Goal: Task Accomplishment & Management: Complete application form

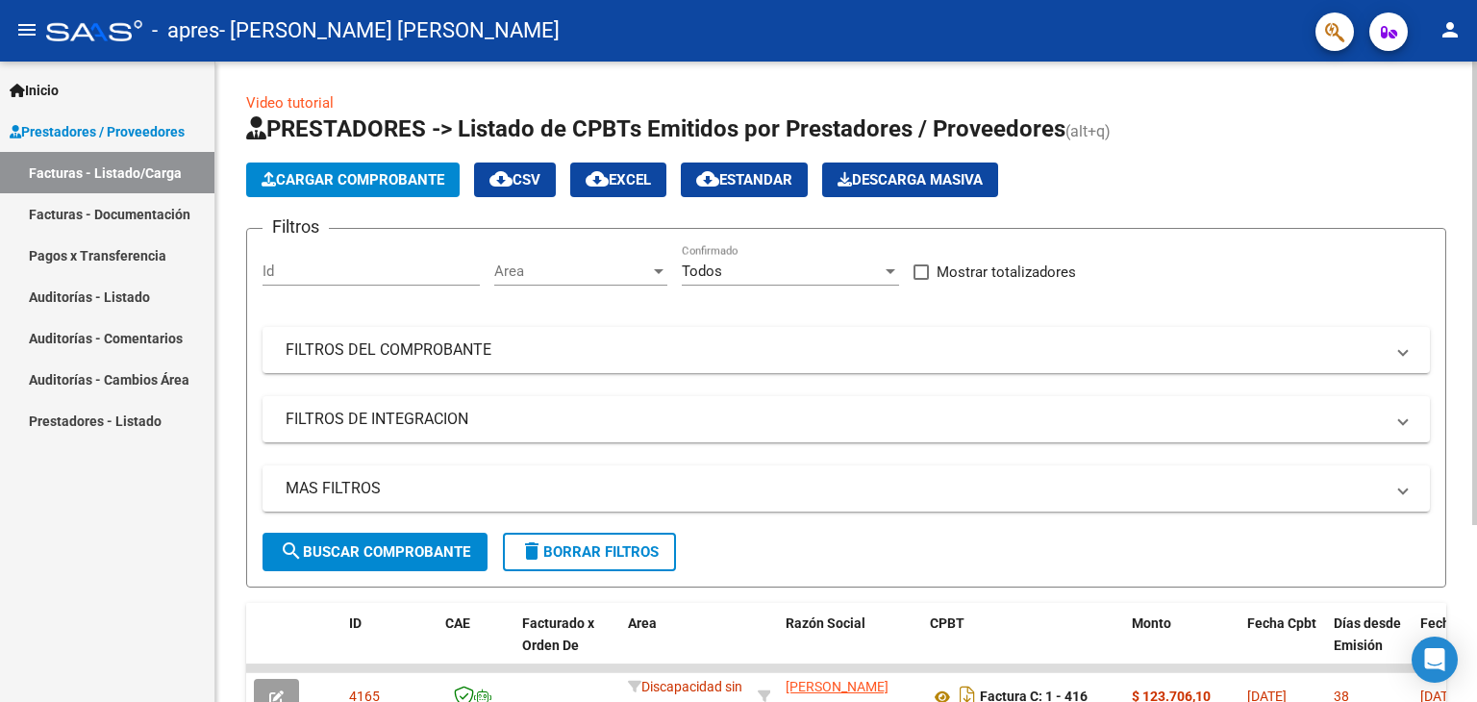
click at [410, 175] on span "Cargar Comprobante" at bounding box center [353, 179] width 183 height 17
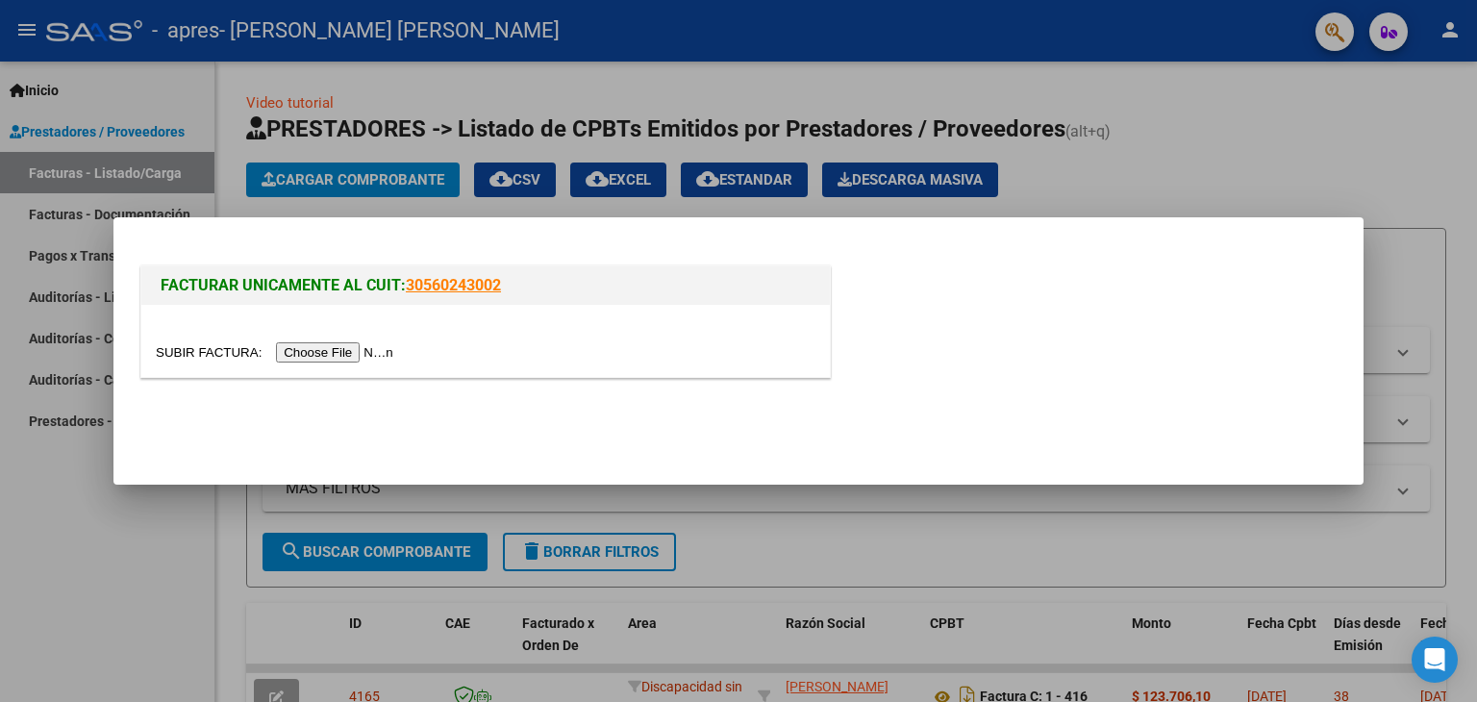
click at [335, 359] on input "file" at bounding box center [277, 352] width 243 height 20
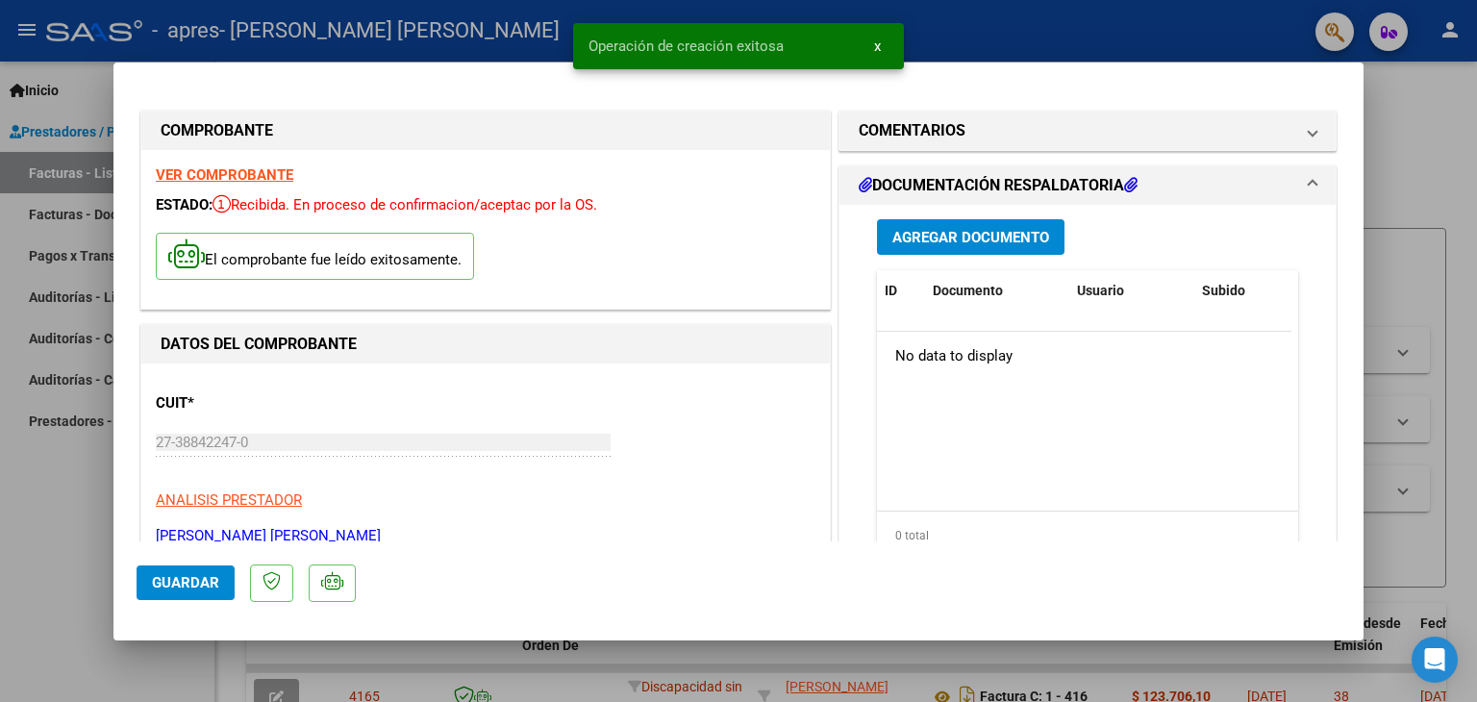
click at [974, 236] on span "Agregar Documento" at bounding box center [970, 237] width 157 height 17
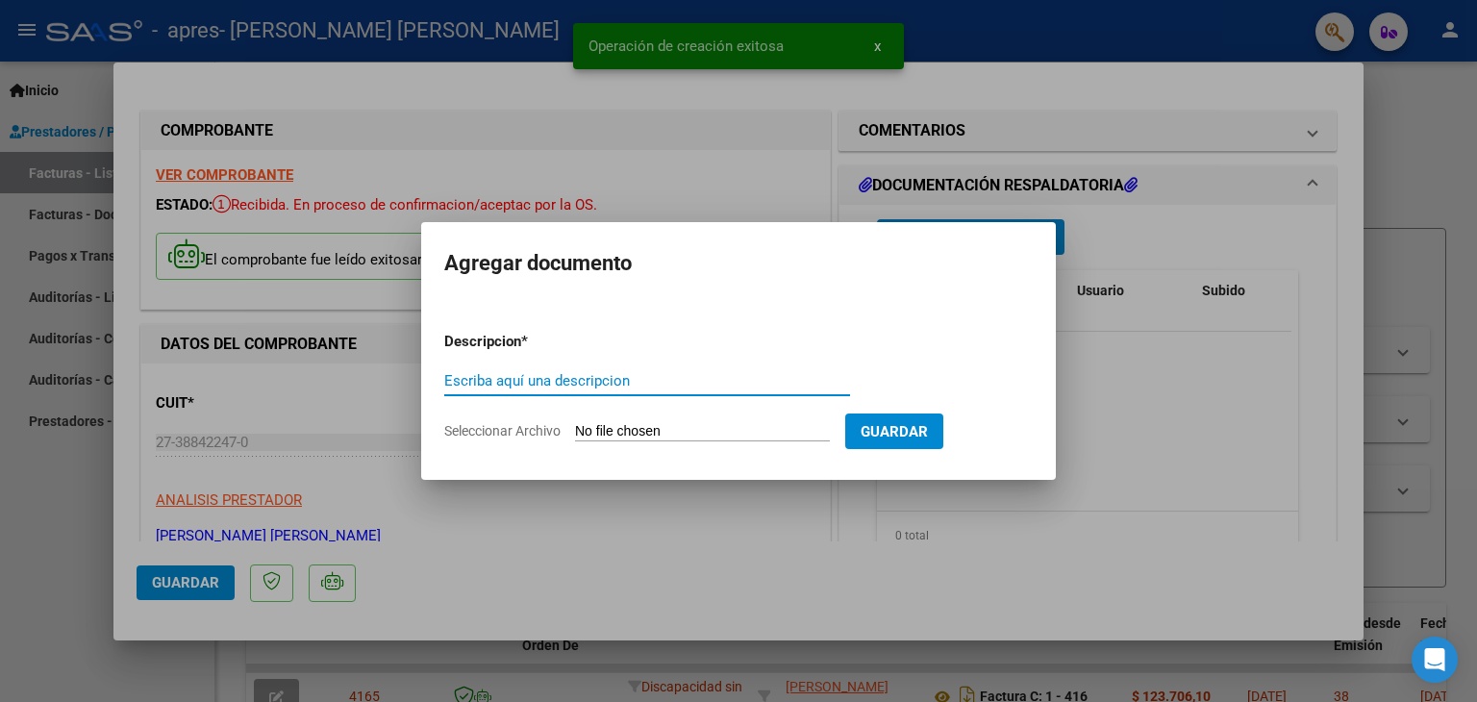
click at [934, 420] on button "Guardar" at bounding box center [894, 432] width 98 height 36
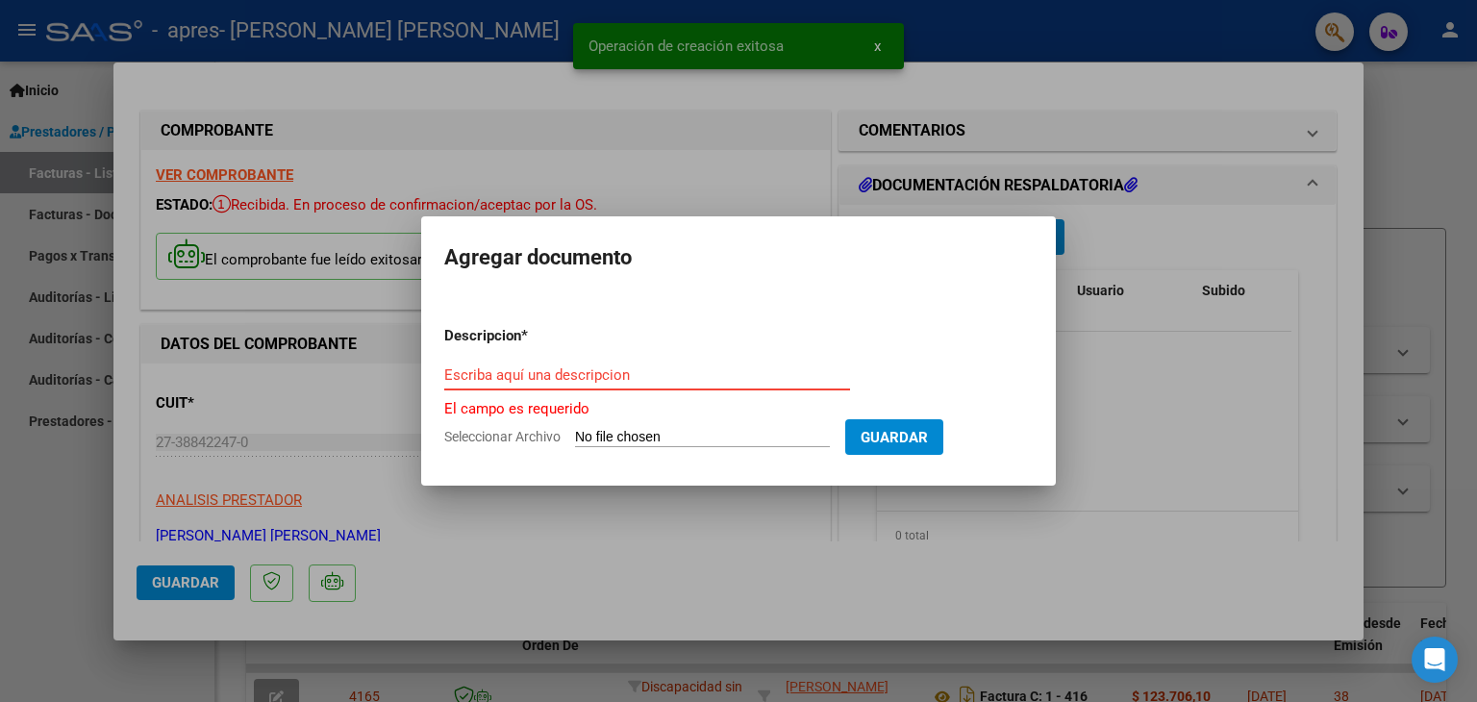
click at [746, 378] on input "Escriba aquí una descripcion" at bounding box center [647, 374] width 406 height 17
click at [696, 395] on div "Escriba aquí una descripcion" at bounding box center [647, 384] width 406 height 47
click at [592, 363] on div "Escriba aquí una descripcion" at bounding box center [647, 375] width 406 height 29
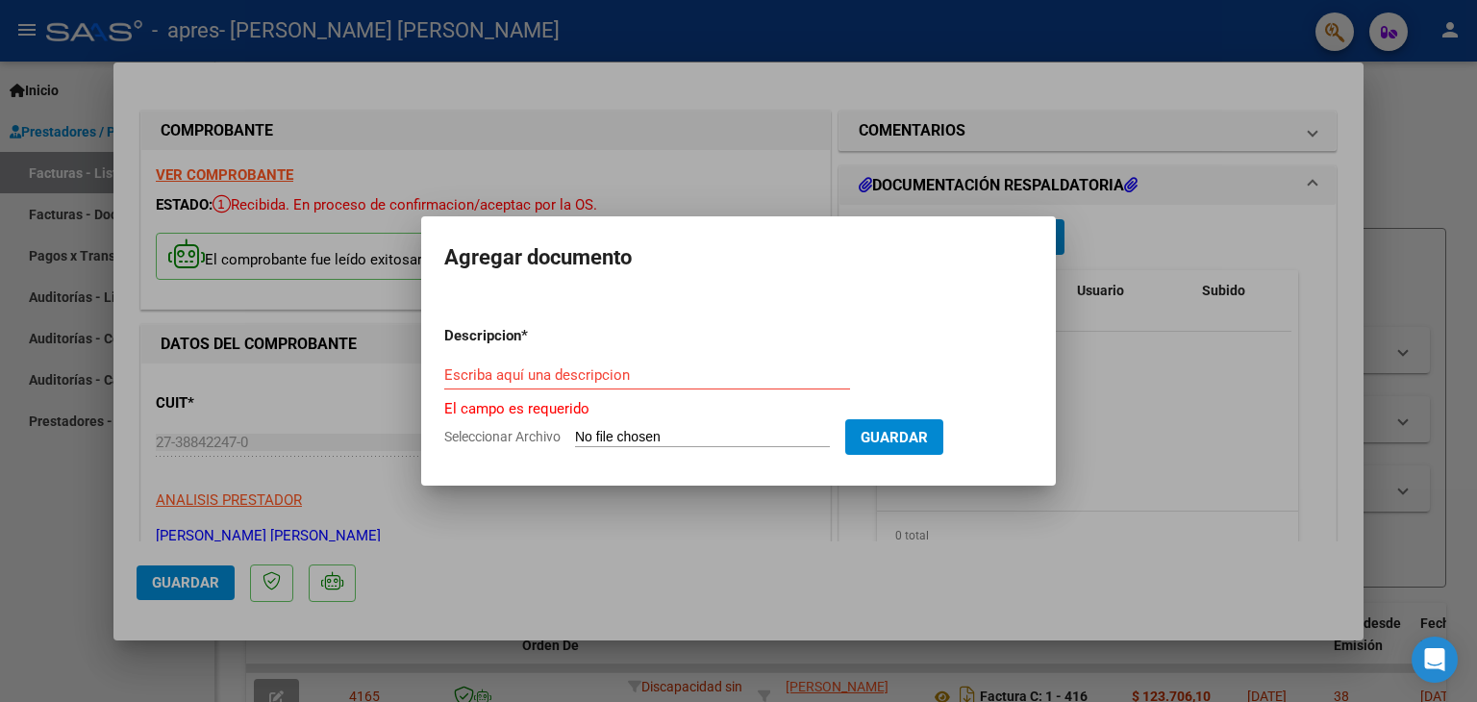
click at [592, 363] on div "Escriba aquí una descripcion" at bounding box center [647, 375] width 406 height 29
click at [623, 372] on input "Escriba aquí una descripcion" at bounding box center [647, 374] width 406 height 17
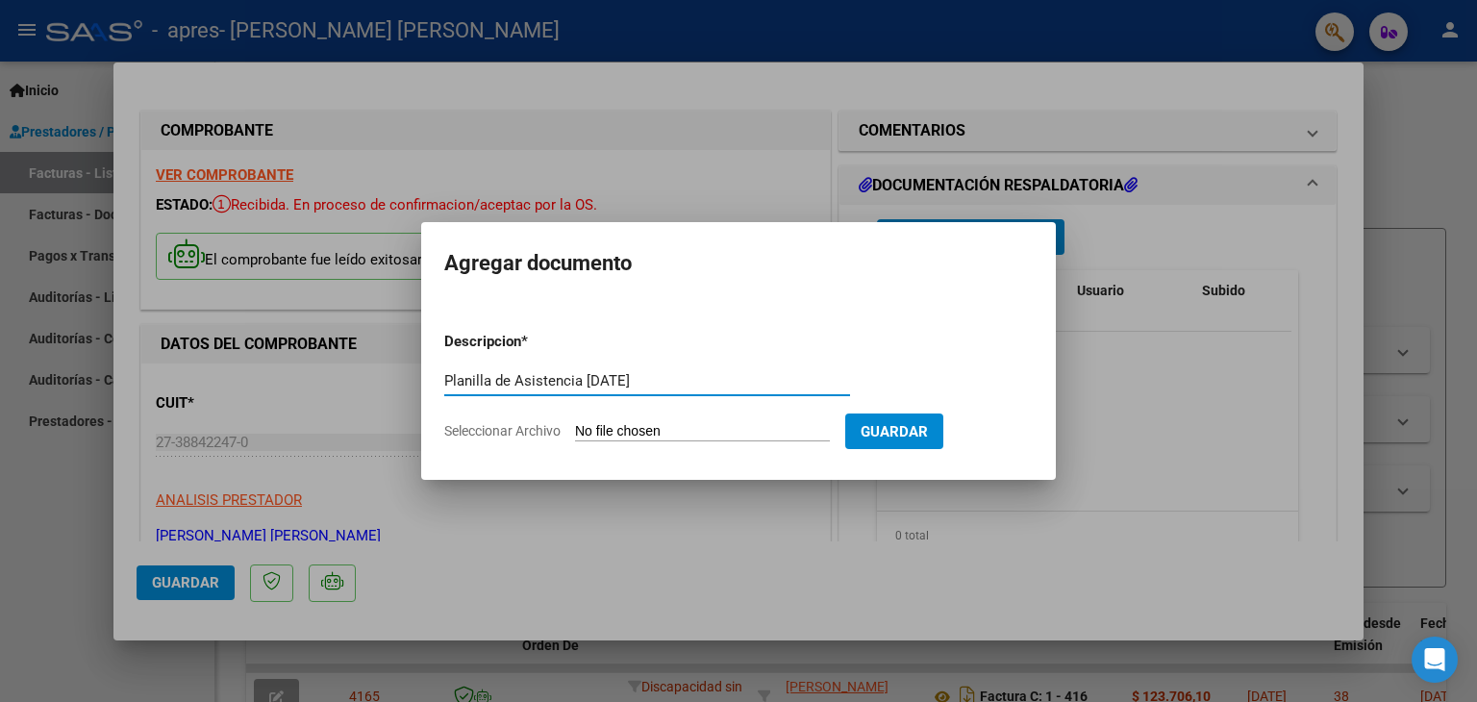
type input "Planilla de Asistencia [DATE]"
click at [726, 418] on form "Descripcion * Planilla de Asistencia [DATE] Escriba aquí una descripcion Selecc…" at bounding box center [738, 386] width 589 height 140
click at [723, 420] on form "Descripcion * Planilla de Asistencia [DATE] Escriba aquí una descripcion Selecc…" at bounding box center [738, 386] width 589 height 140
click at [679, 428] on input "Seleccionar Archivo" at bounding box center [702, 432] width 255 height 18
type input "C:\fakepath\[PERSON_NAME] [DATE].pdf"
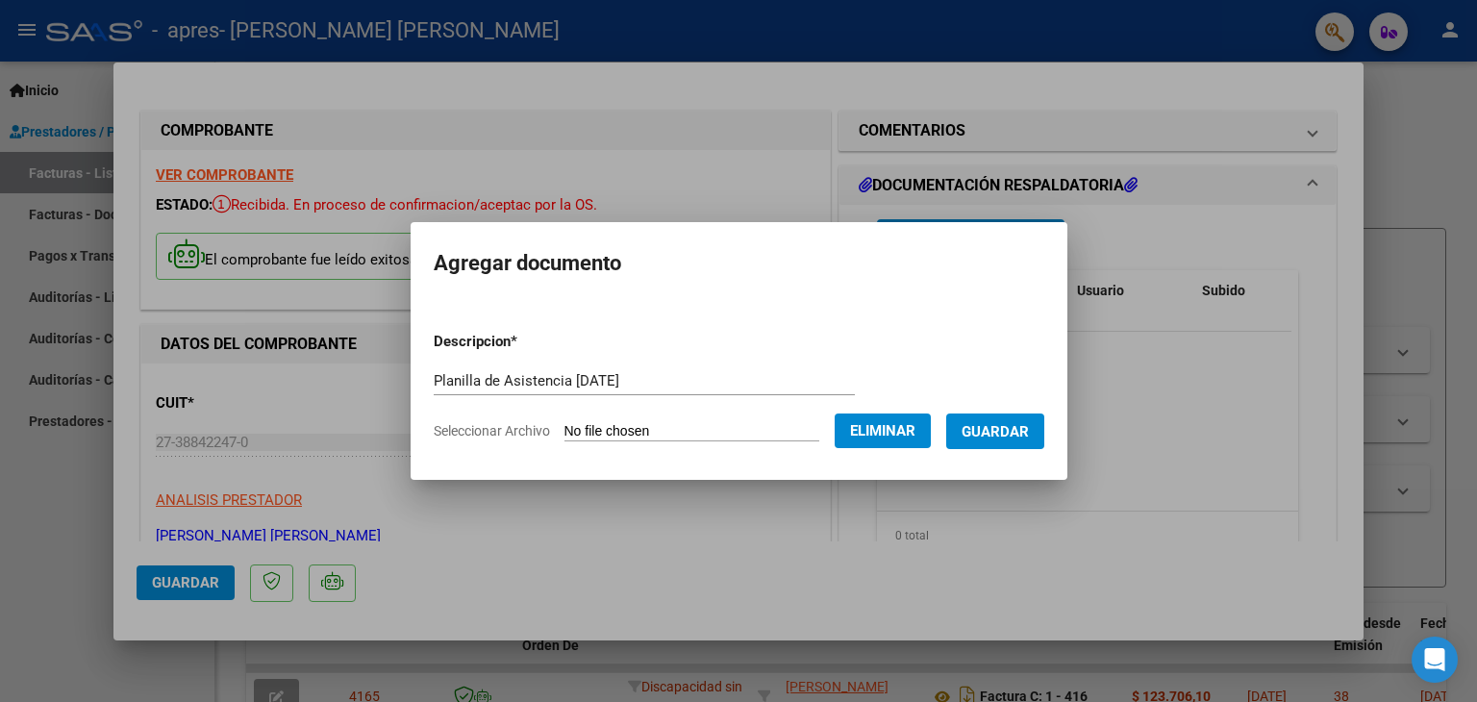
click at [1014, 424] on span "Guardar" at bounding box center [995, 431] width 67 height 17
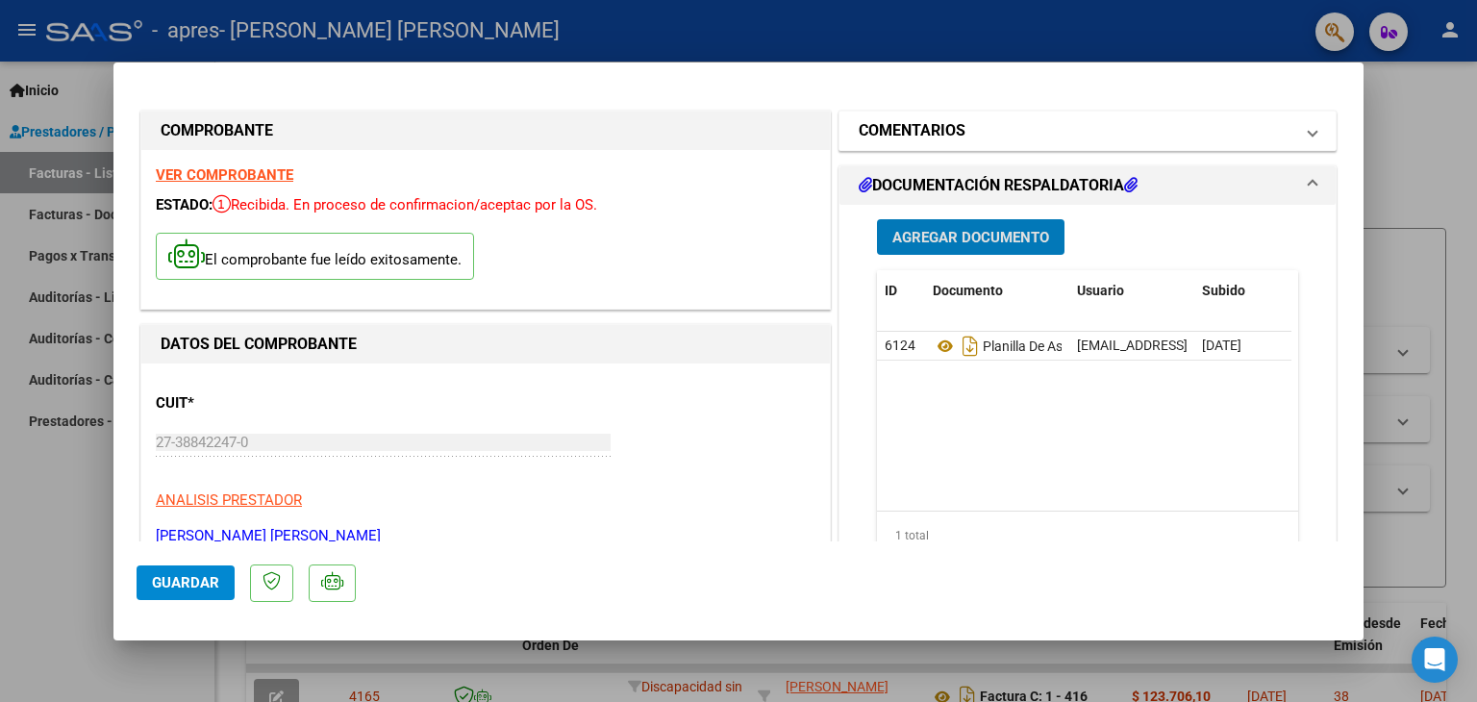
click at [959, 129] on mat-panel-title "COMENTARIOS" at bounding box center [1076, 130] width 435 height 23
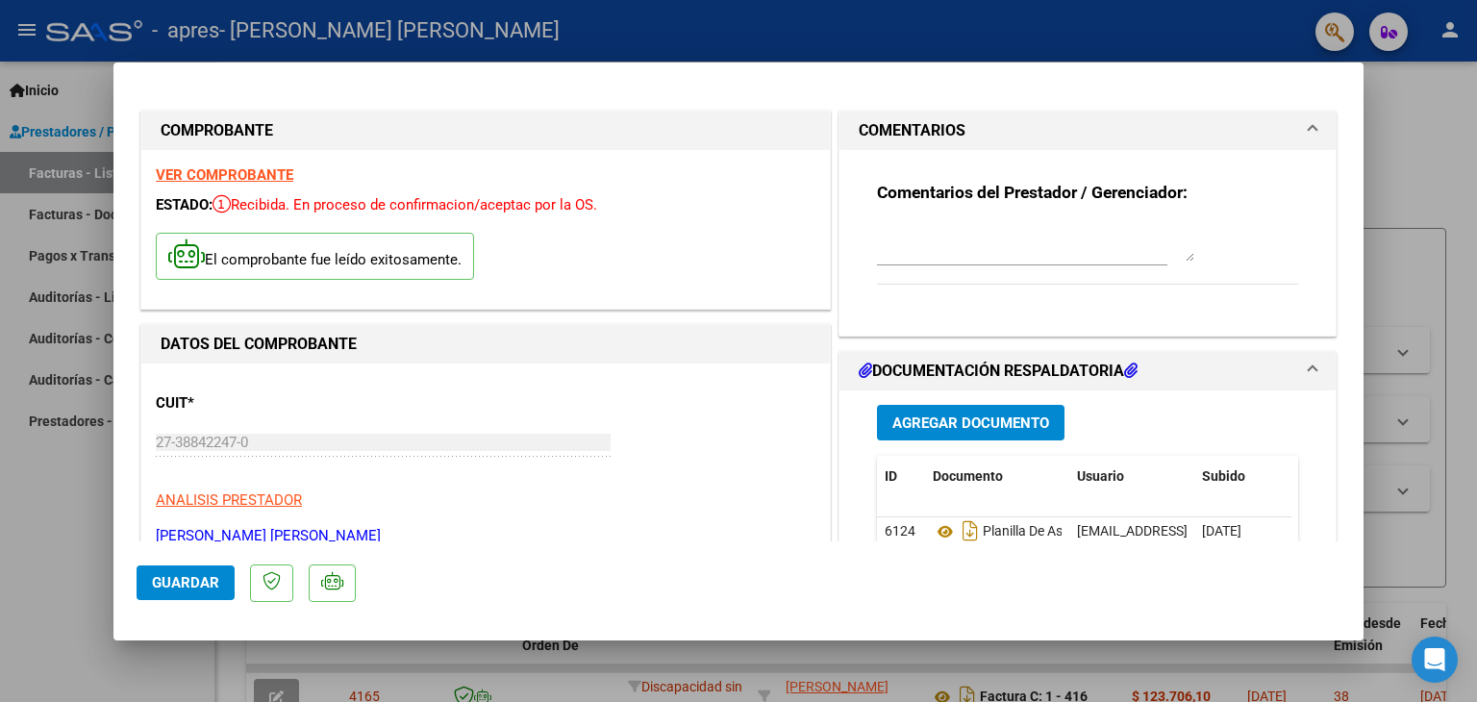
click at [959, 129] on mat-panel-title "COMENTARIOS" at bounding box center [1076, 130] width 435 height 23
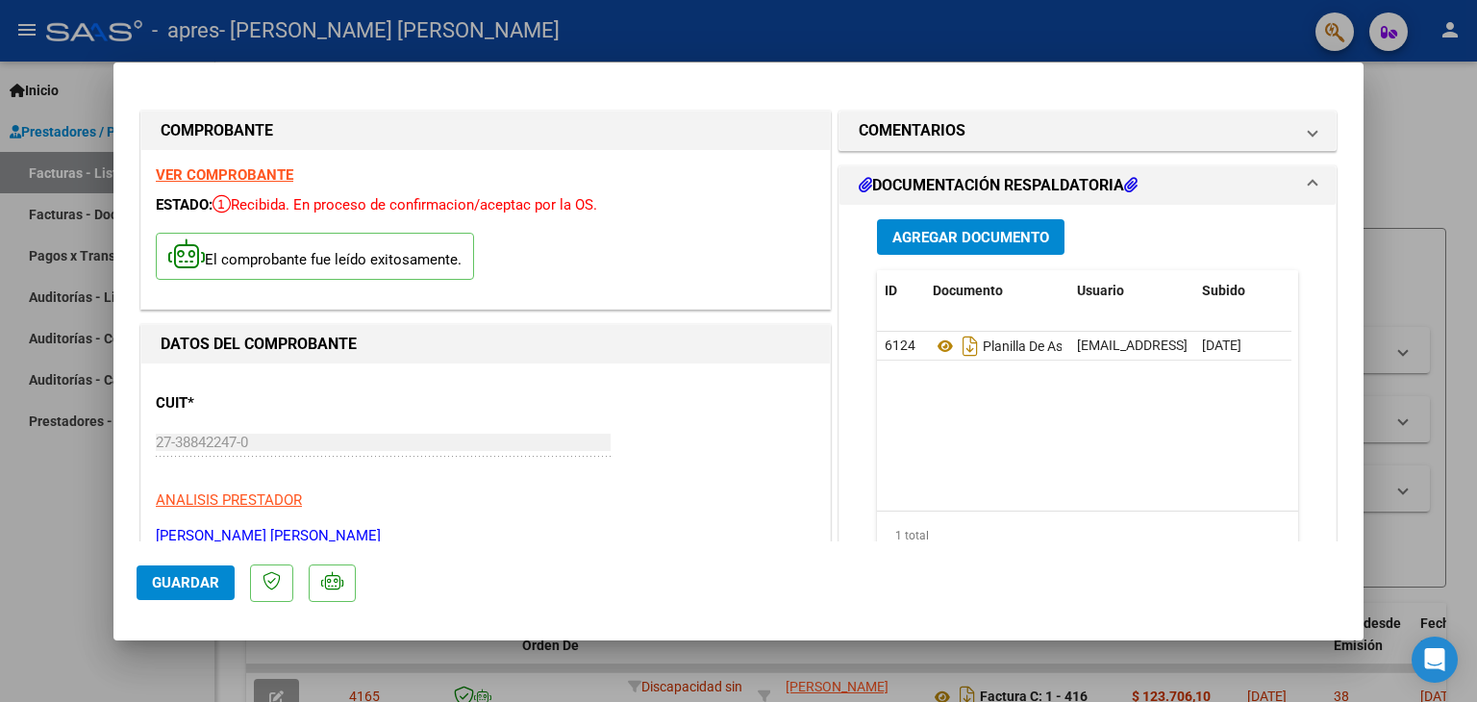
drag, startPoint x: 1368, startPoint y: 151, endPoint x: 1362, endPoint y: 213, distance: 61.9
click at [1364, 228] on div at bounding box center [738, 351] width 1477 height 702
type input "$ 0,00"
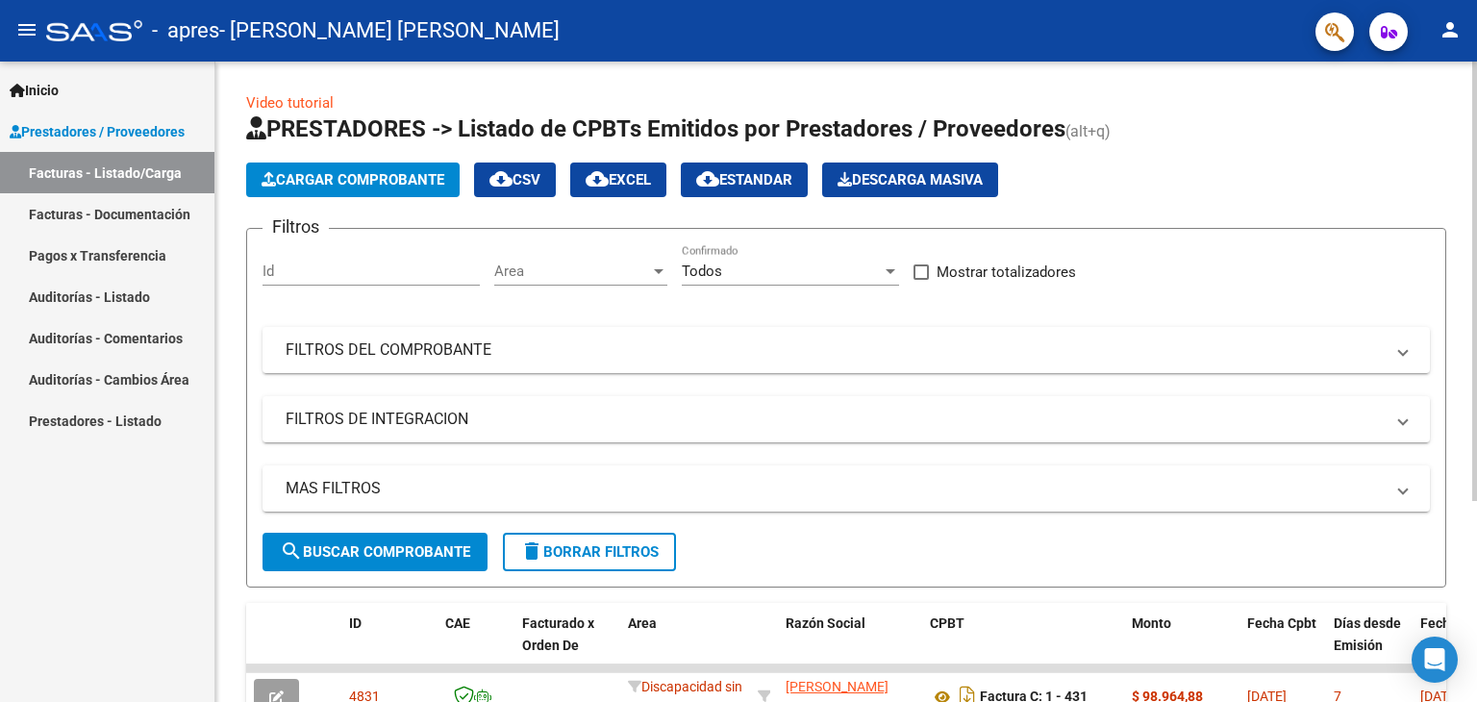
click at [1476, 159] on div at bounding box center [1474, 281] width 5 height 439
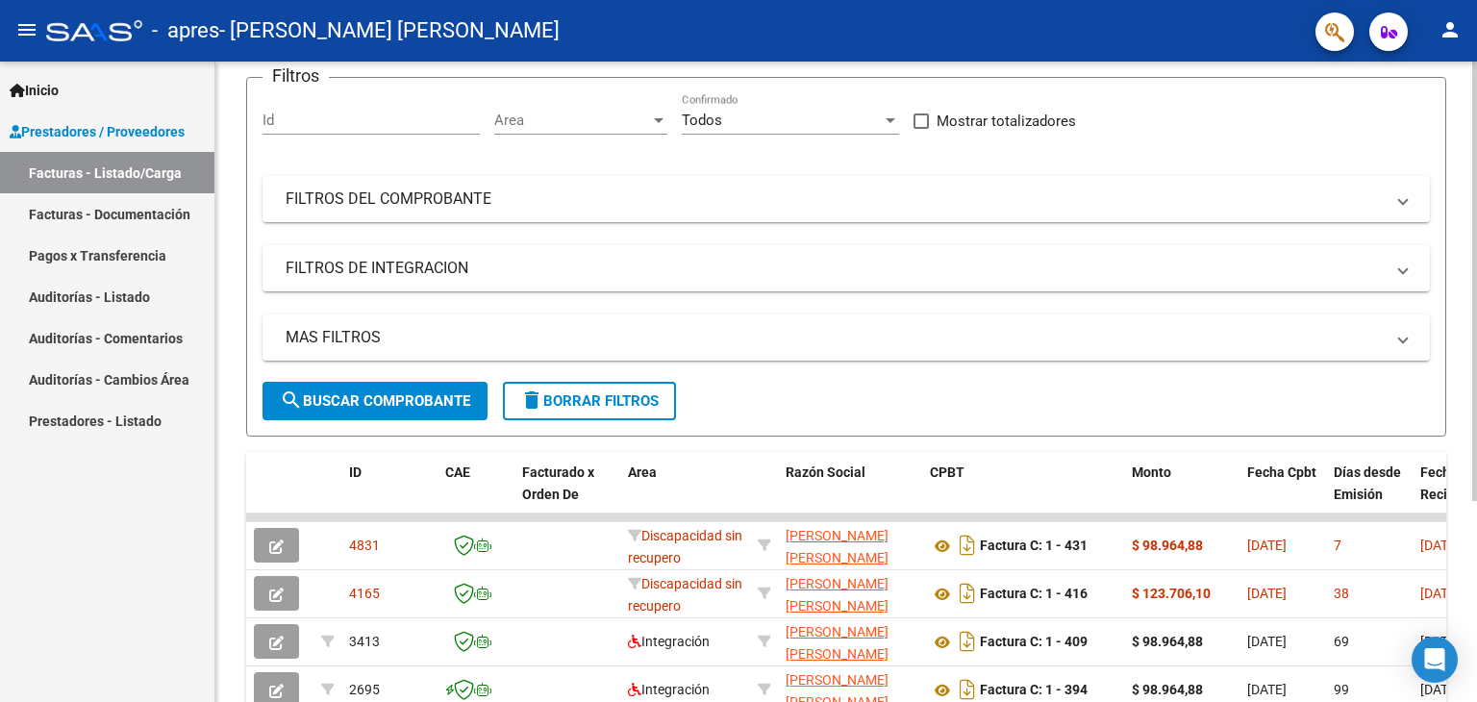
scroll to position [150, 0]
click at [1468, 273] on div "Video tutorial PRESTADORES -> Listado de CPBTs Emitidos por Prestadores / Prove…" at bounding box center [848, 372] width 1266 height 920
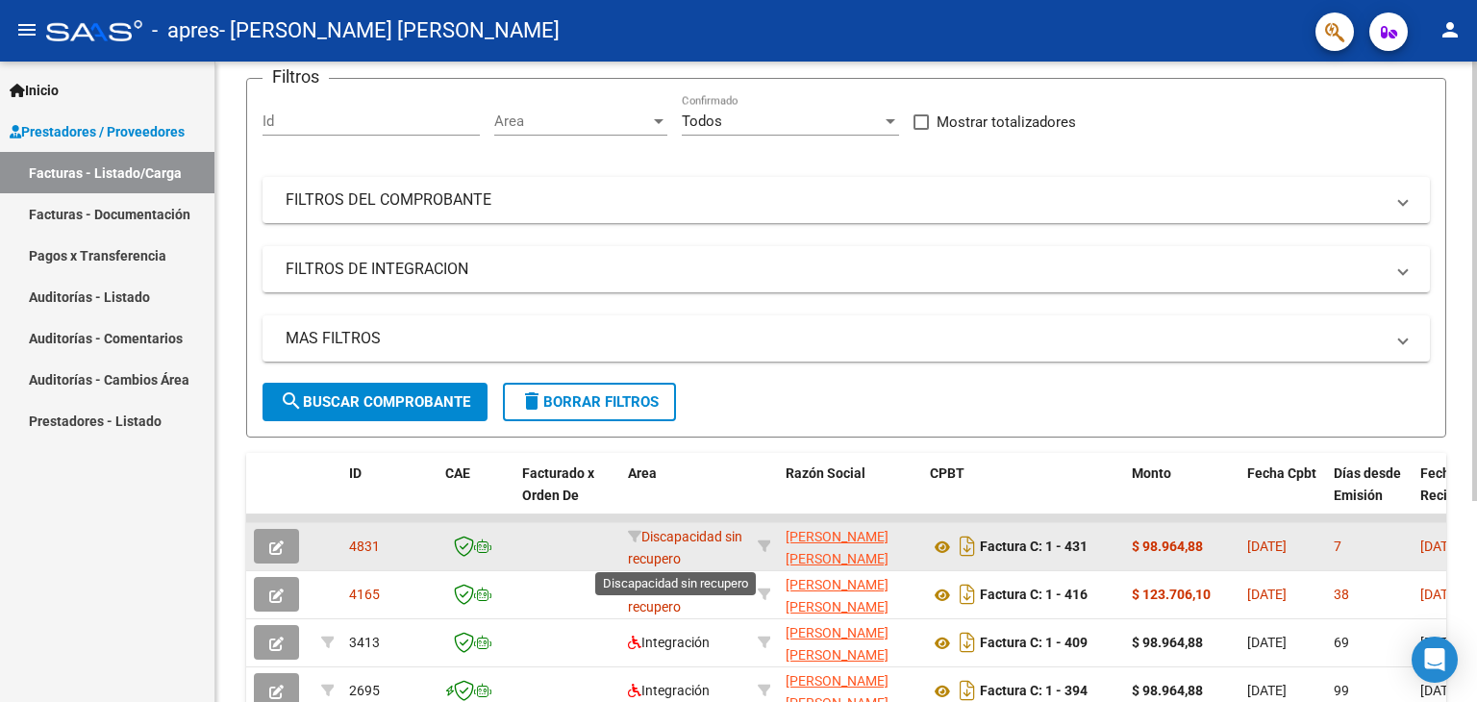
scroll to position [3, 0]
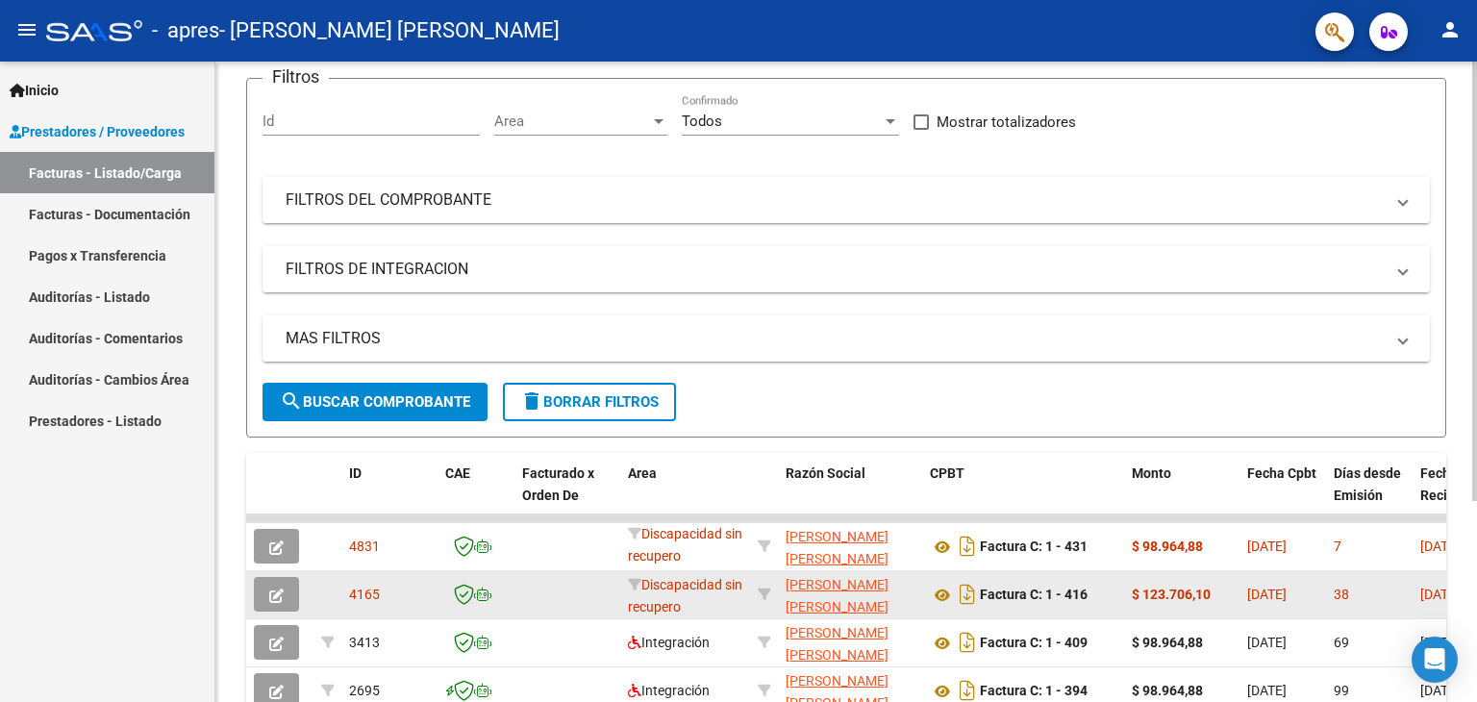
drag, startPoint x: 689, startPoint y: 536, endPoint x: 703, endPoint y: 602, distance: 67.9
click at [703, 602] on datatable-scroller "4831 Discapacidad sin recupero [PERSON_NAME] [PERSON_NAME] 27388422470 Factura …" at bounding box center [846, 614] width 1200 height 201
click at [703, 602] on div "Discapacidad sin recupero" at bounding box center [685, 594] width 114 height 40
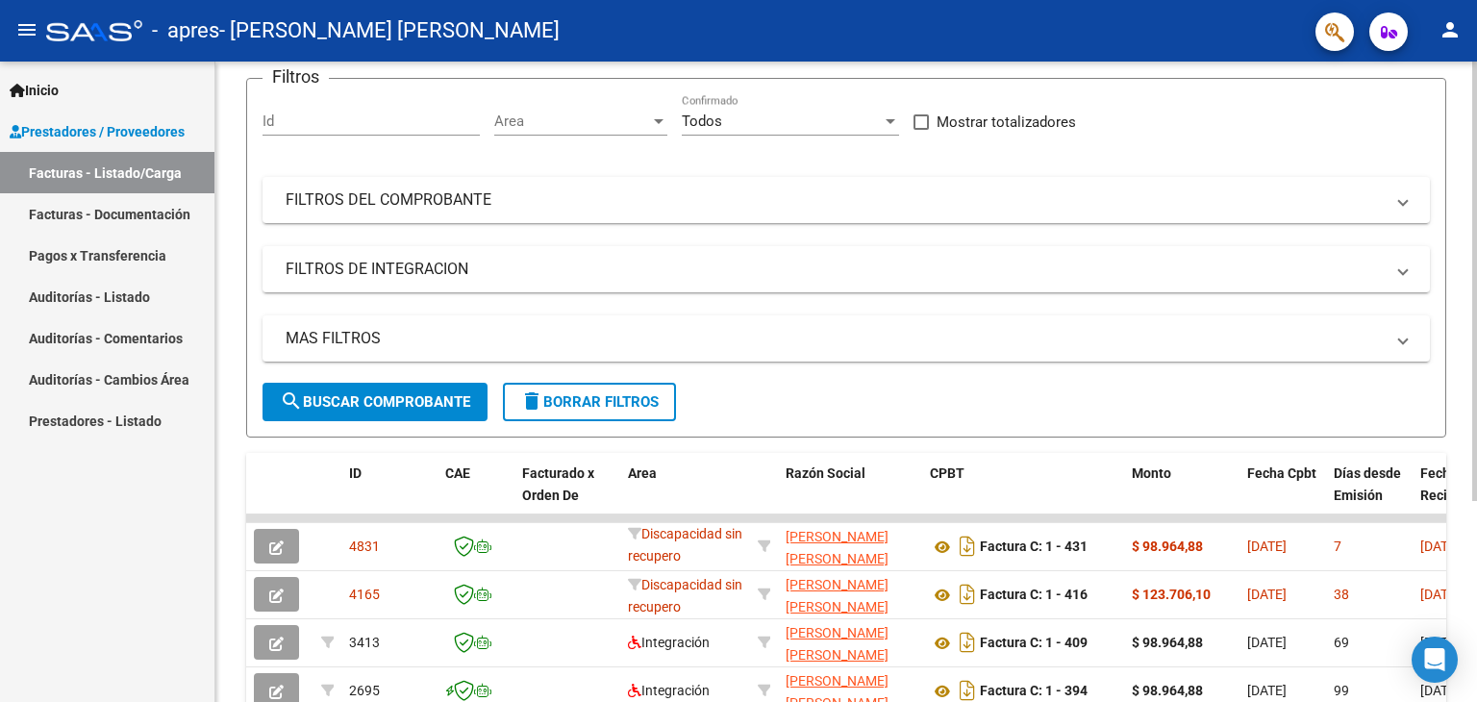
drag, startPoint x: 1470, startPoint y: 307, endPoint x: 1476, endPoint y: 448, distance: 141.5
click at [1476, 448] on div "Video tutorial PRESTADORES -> Listado de CPBTs Emitidos por Prestadores / Prove…" at bounding box center [848, 372] width 1266 height 920
click at [1476, 448] on div at bounding box center [1474, 388] width 5 height 439
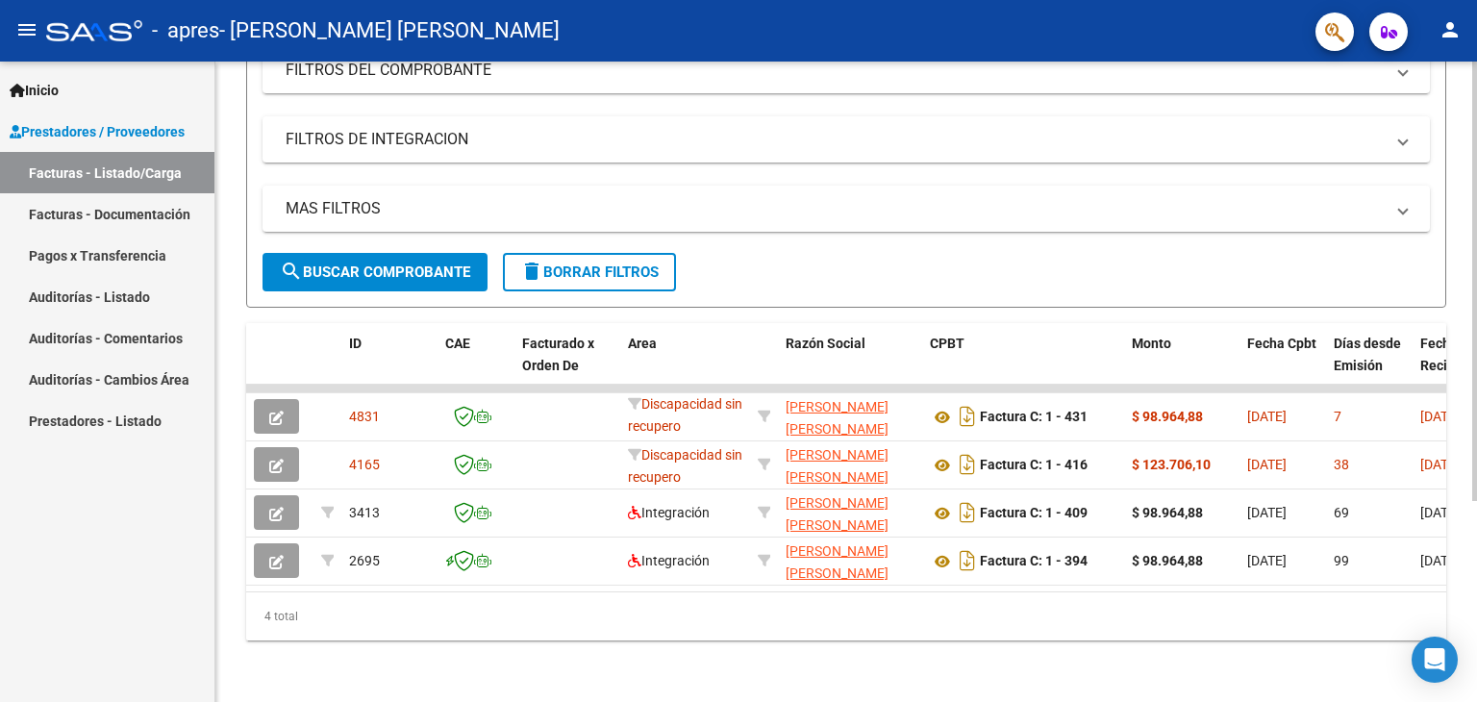
click at [1476, 532] on div at bounding box center [1474, 481] width 5 height 439
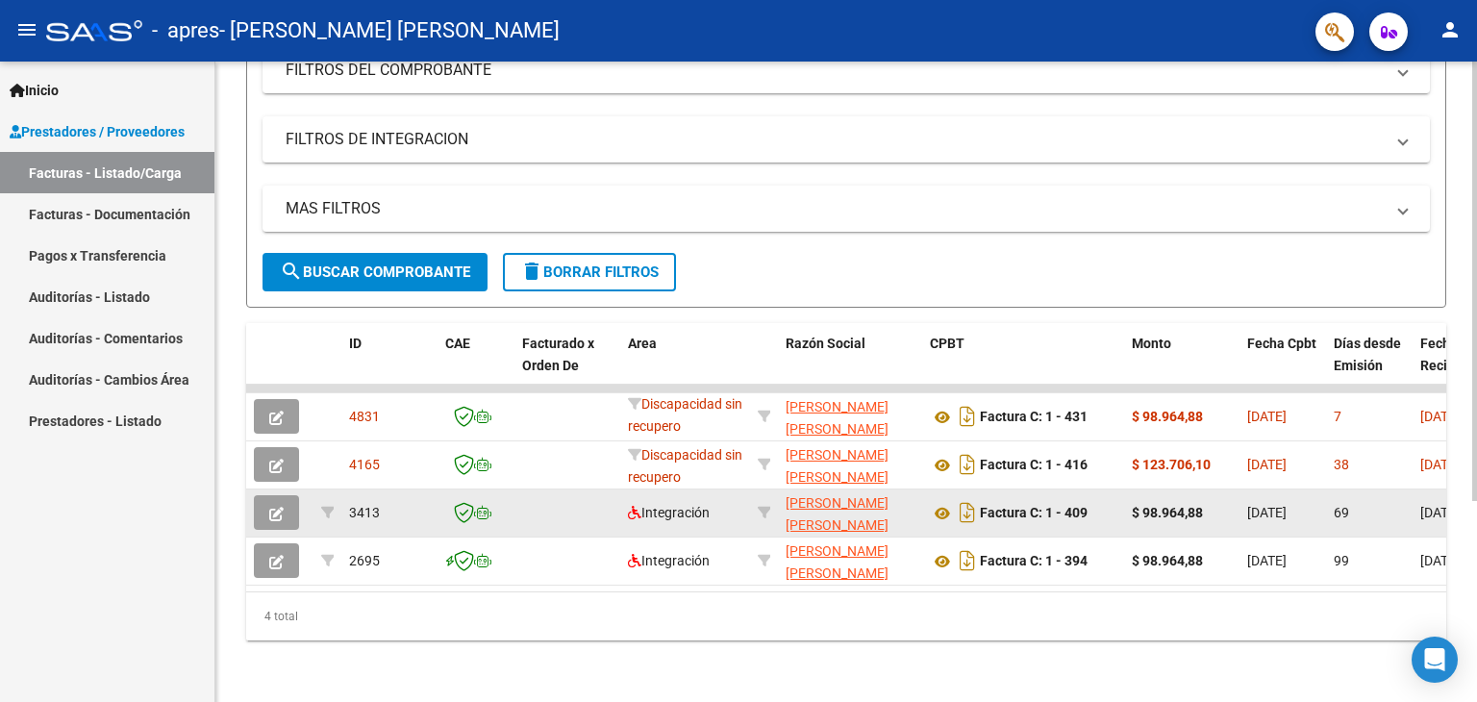
click at [599, 520] on datatable-body-cell at bounding box center [567, 512] width 106 height 47
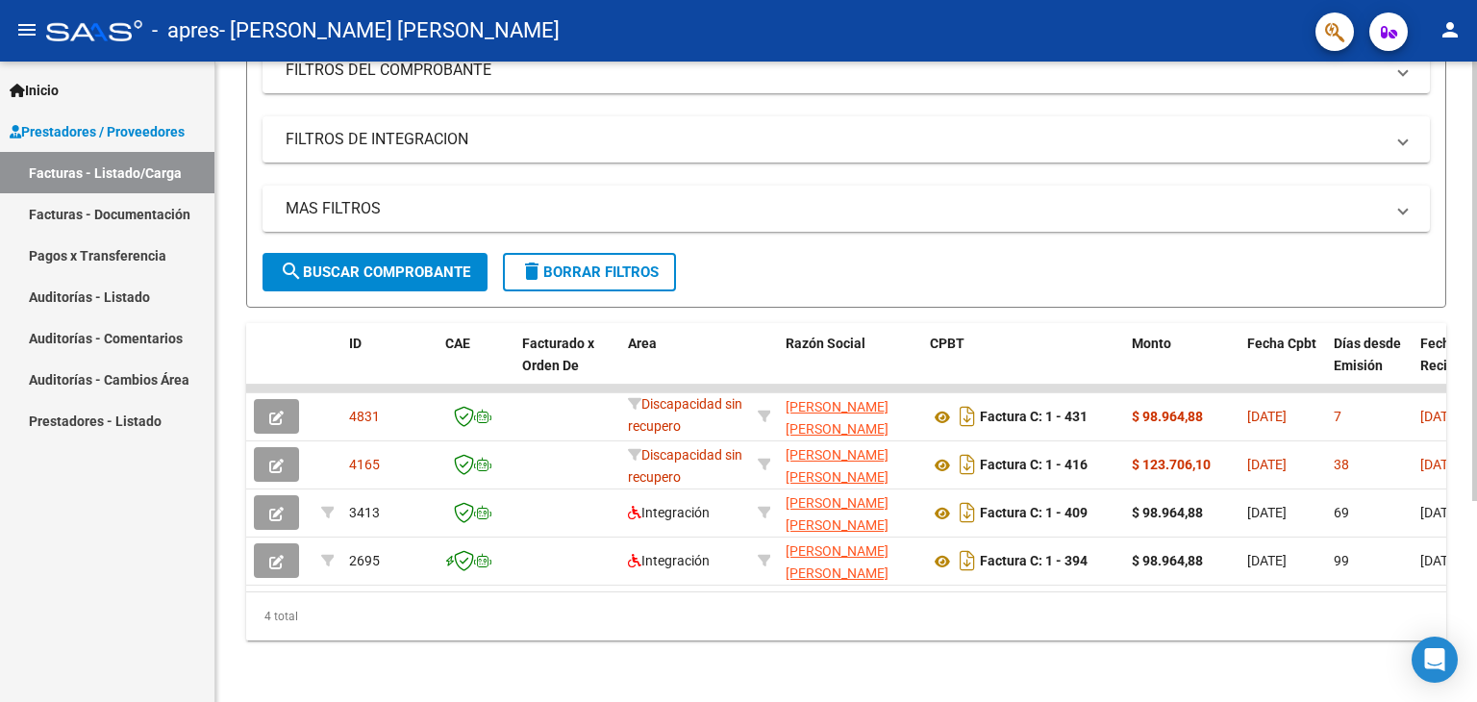
scroll to position [0, 0]
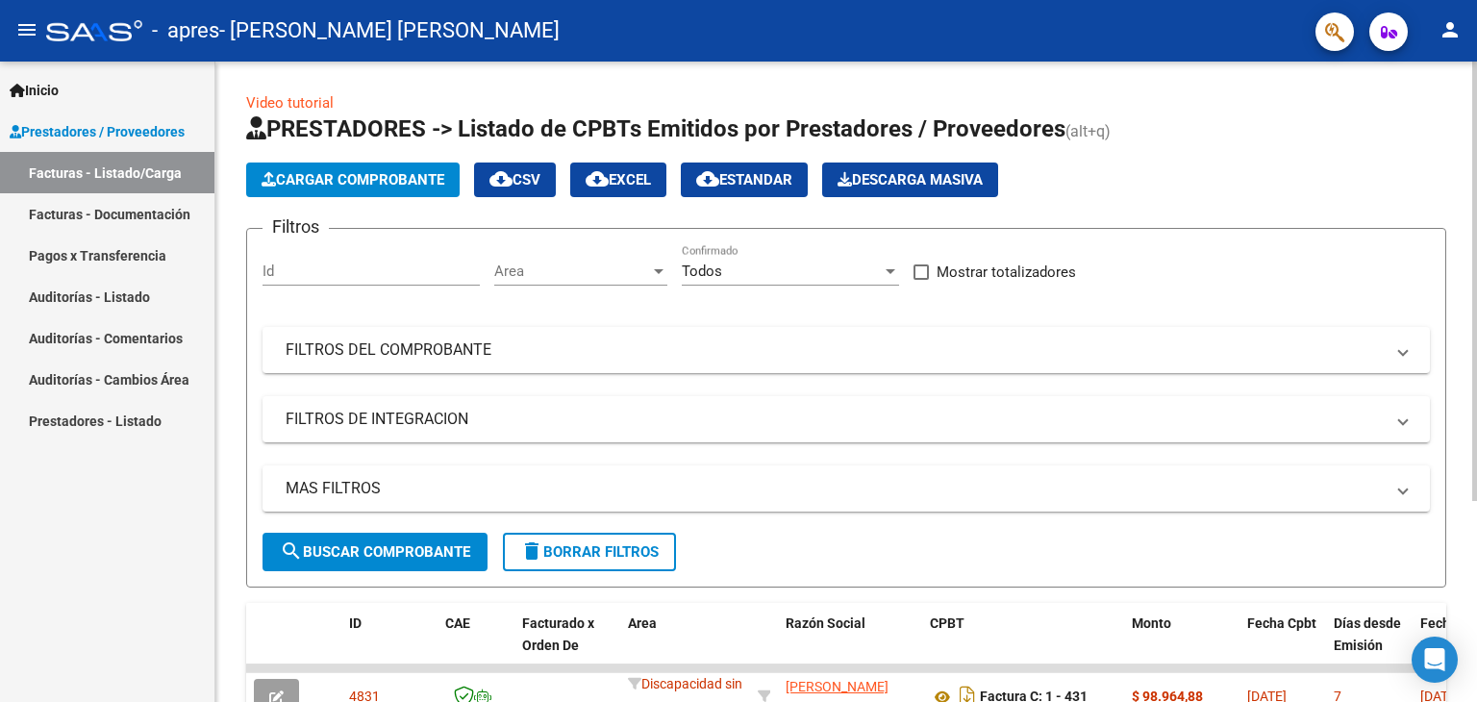
click at [1476, 183] on div at bounding box center [1474, 382] width 5 height 640
